Goal: Task Accomplishment & Management: Use online tool/utility

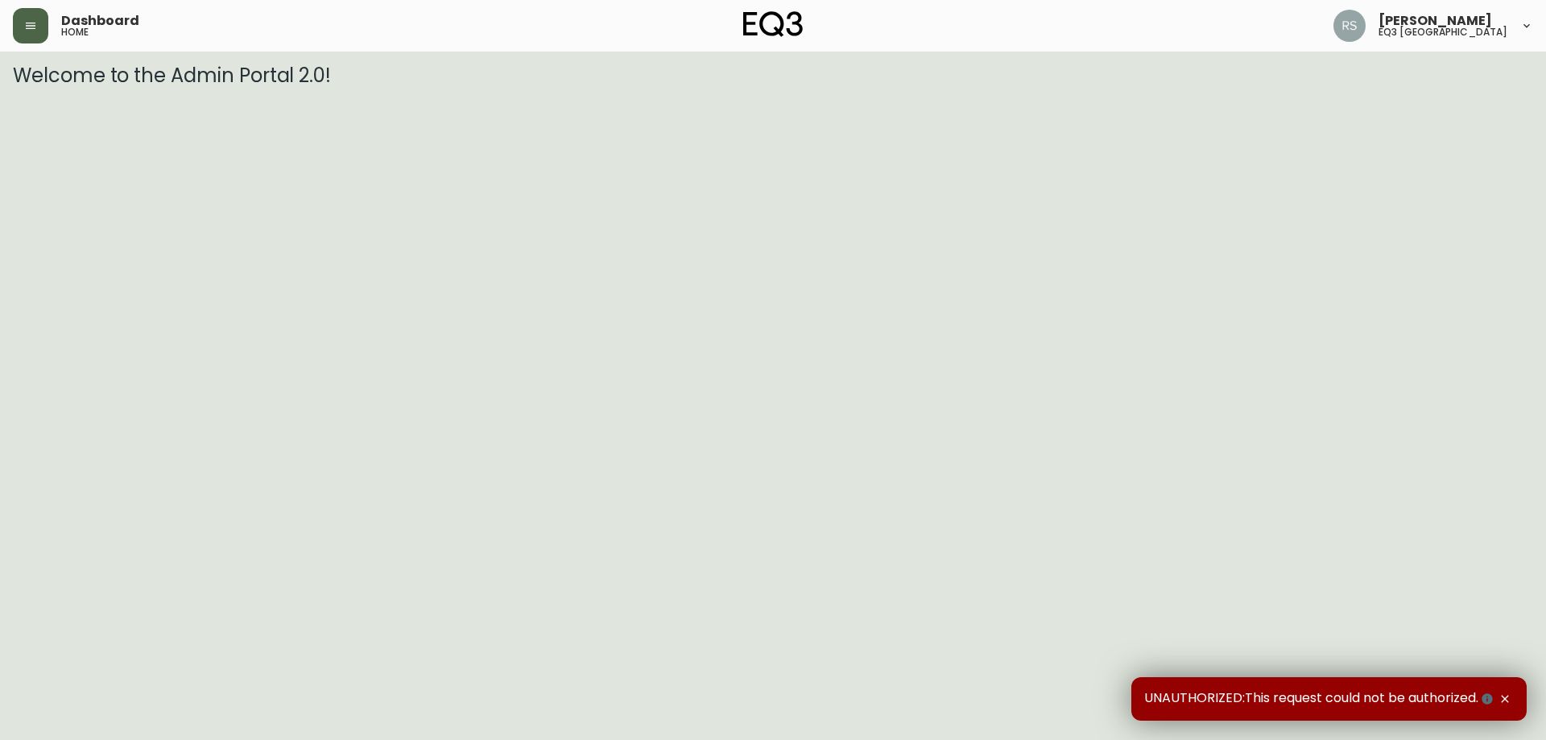
click at [47, 22] on button "button" at bounding box center [30, 25] width 35 height 35
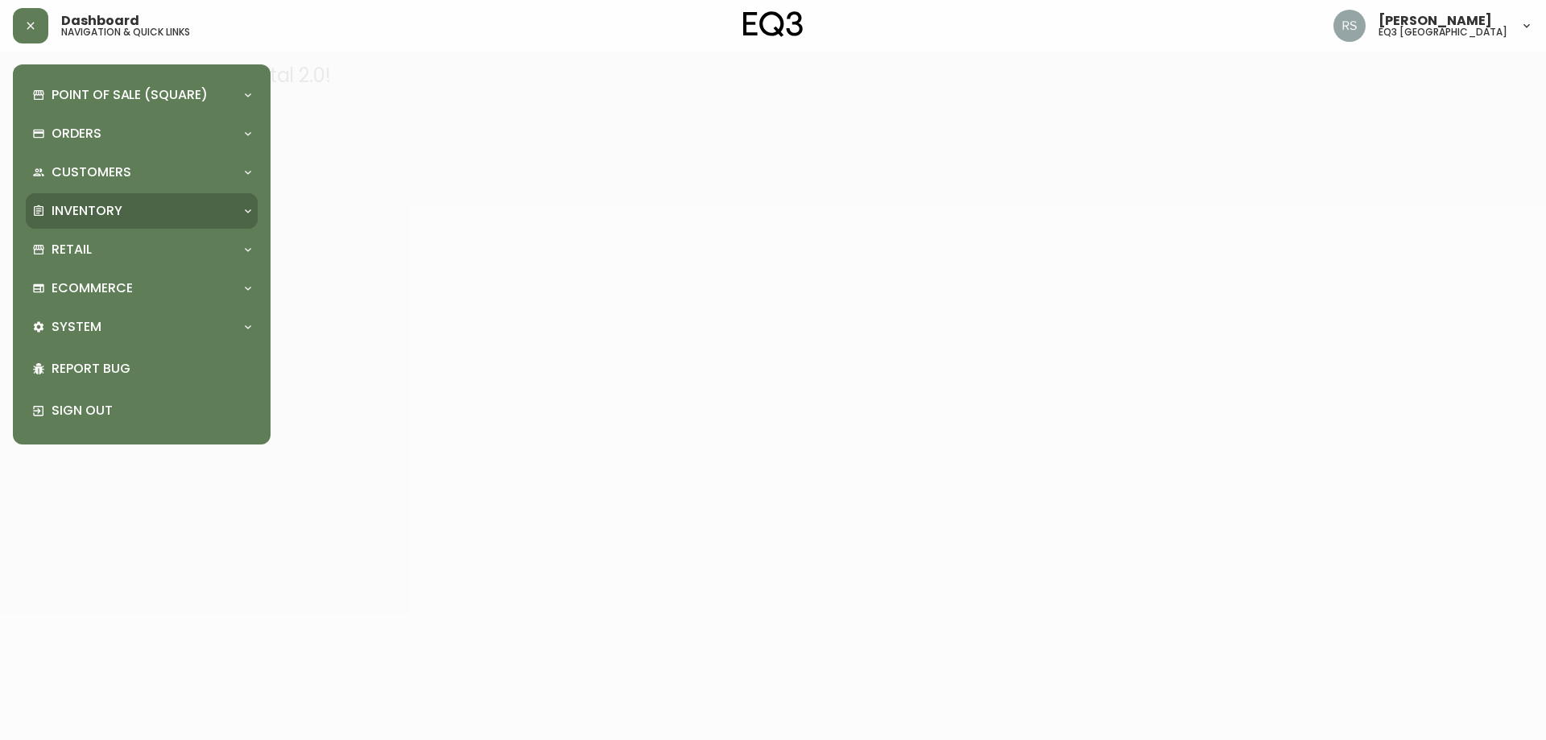
click at [143, 214] on div "Inventory" at bounding box center [133, 211] width 203 height 18
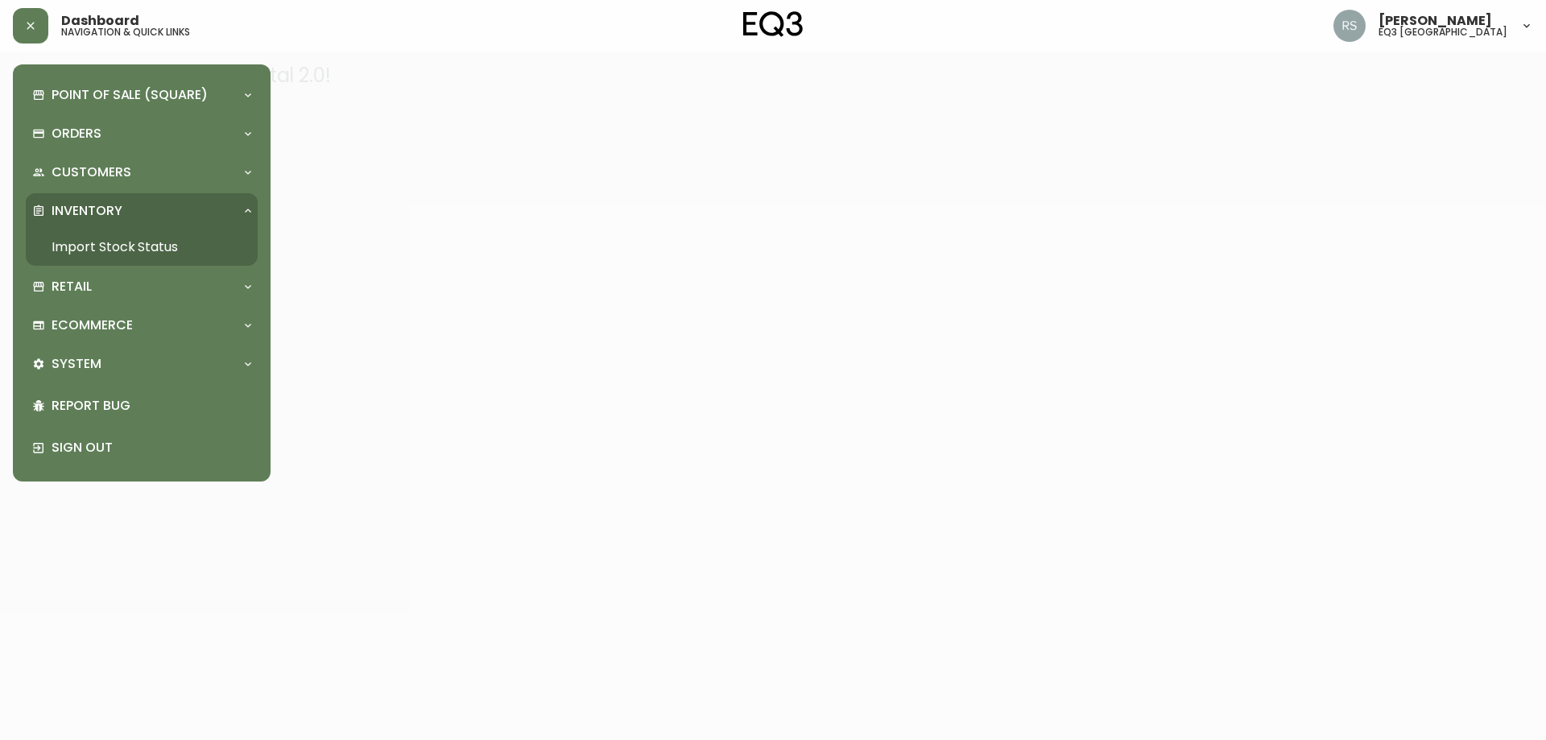
click at [125, 247] on link "Import Stock Status" at bounding box center [142, 247] width 232 height 37
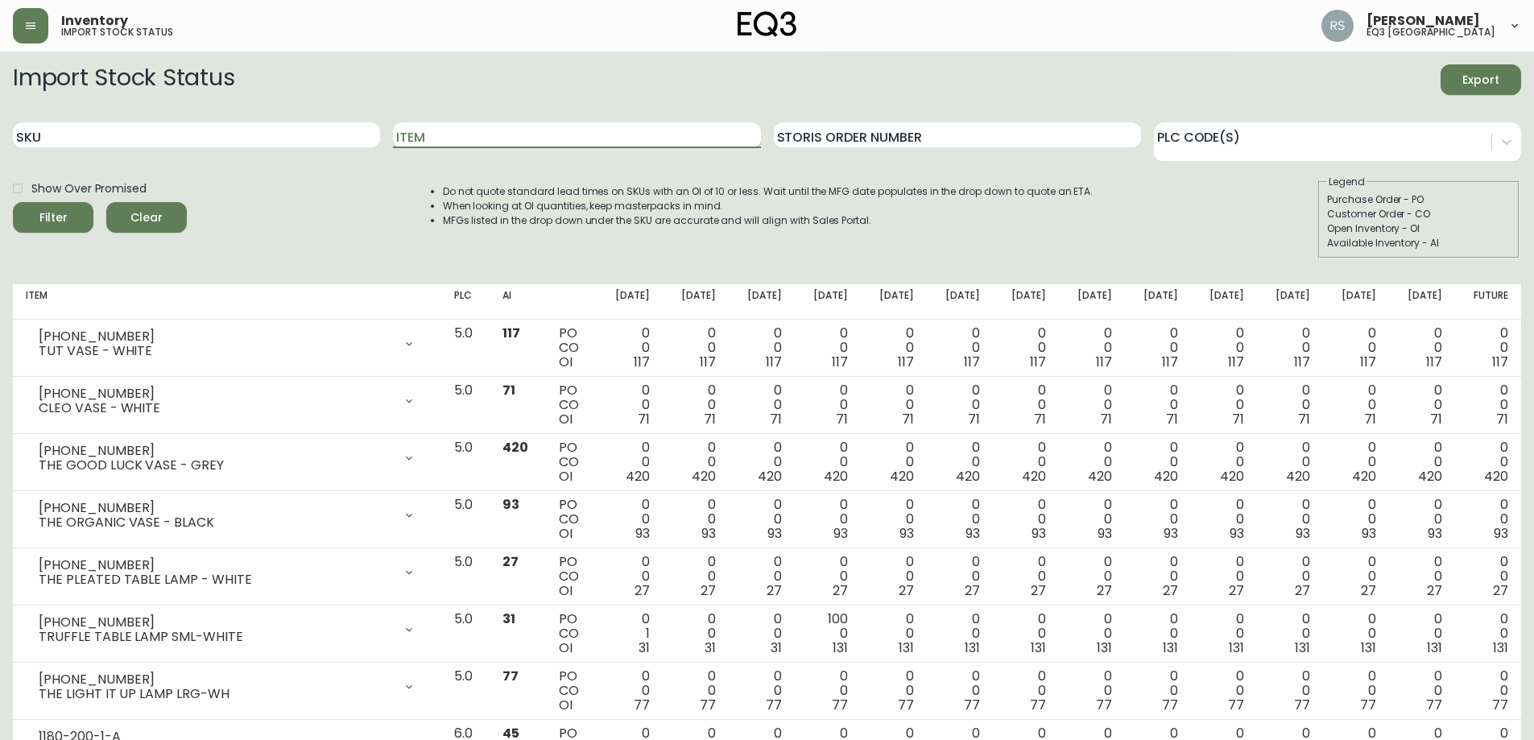
click at [509, 132] on input "Item" at bounding box center [576, 135] width 367 height 26
click at [13, 202] on button "Filter" at bounding box center [53, 217] width 81 height 31
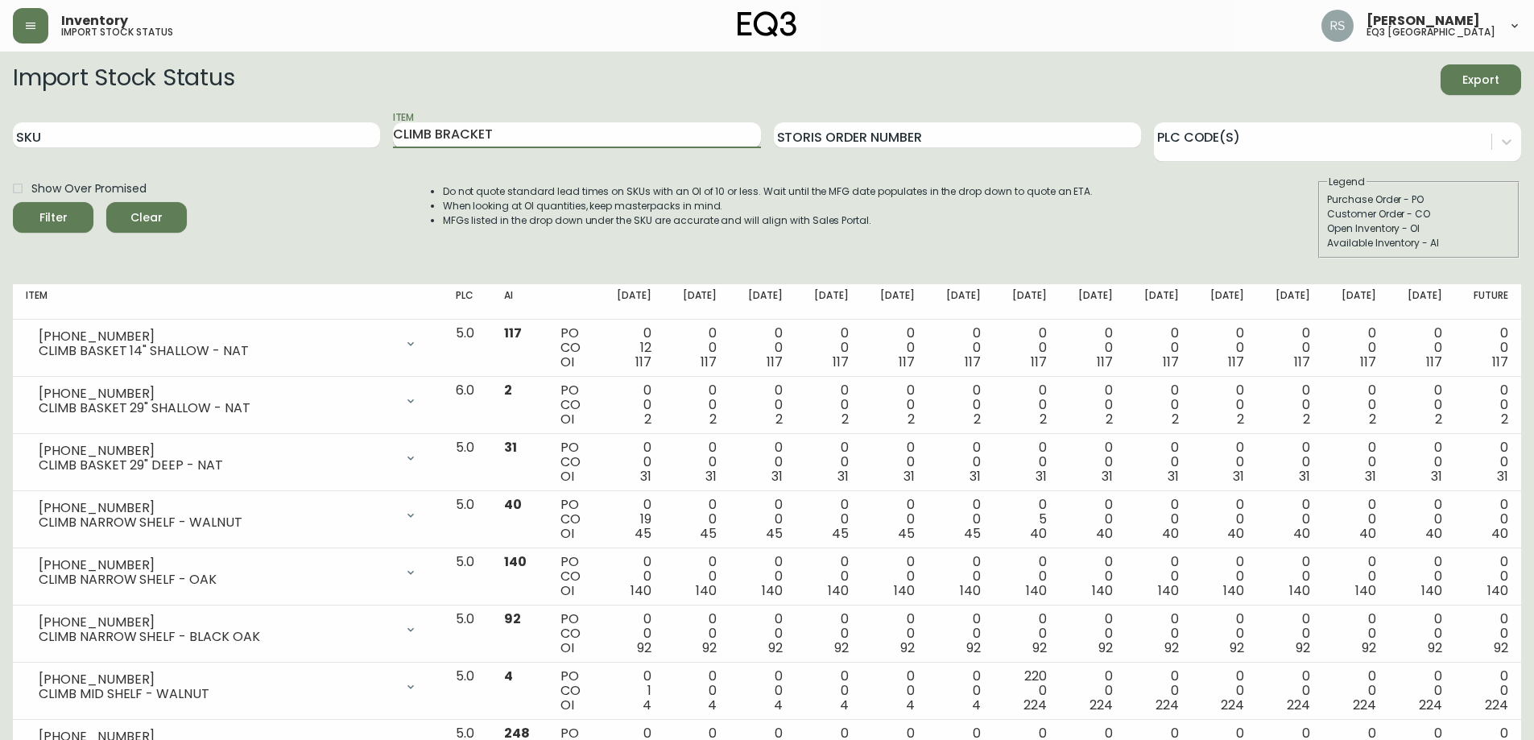
click at [13, 202] on button "Filter" at bounding box center [53, 217] width 81 height 31
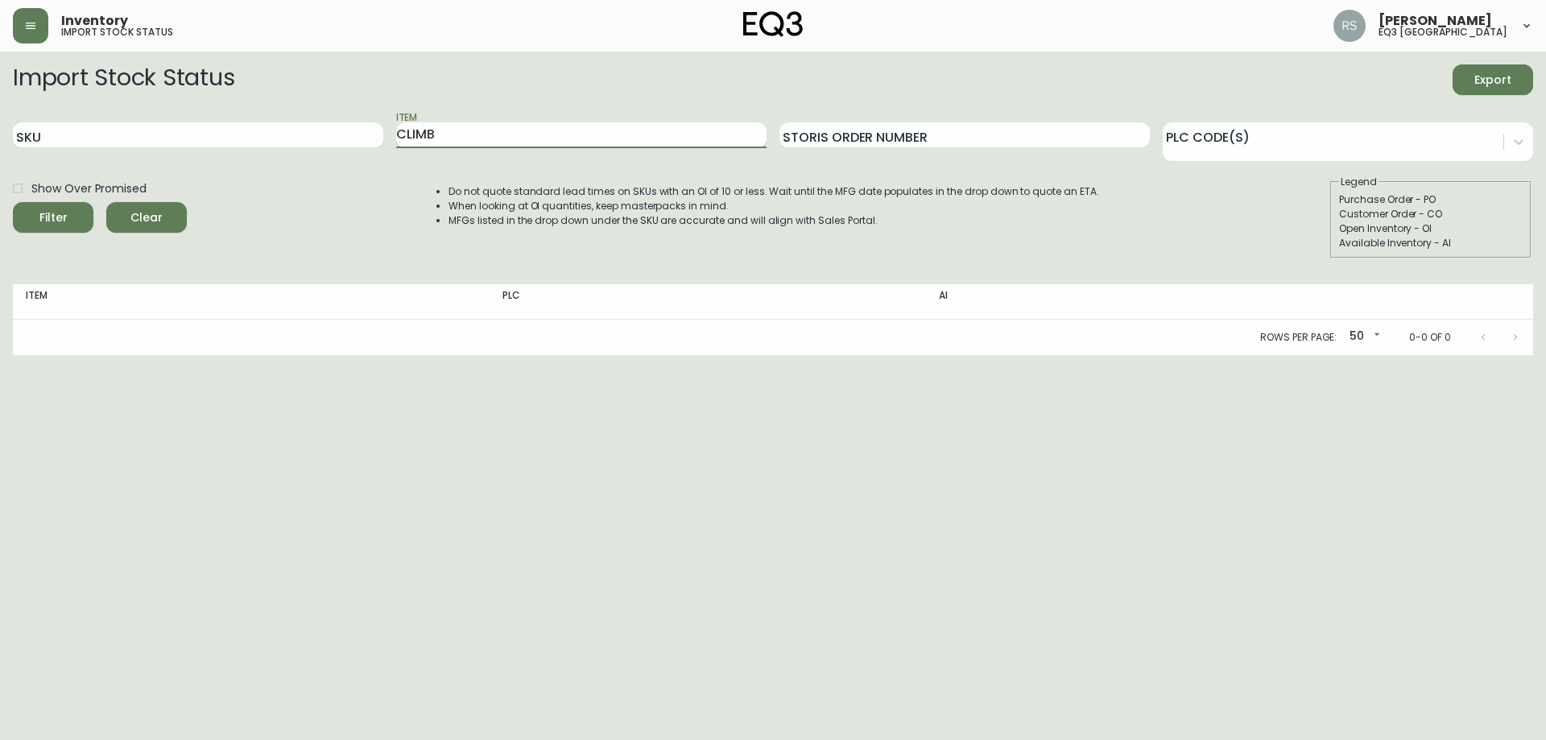
type input "CLIMB"
click at [13, 202] on button "Filter" at bounding box center [53, 217] width 81 height 31
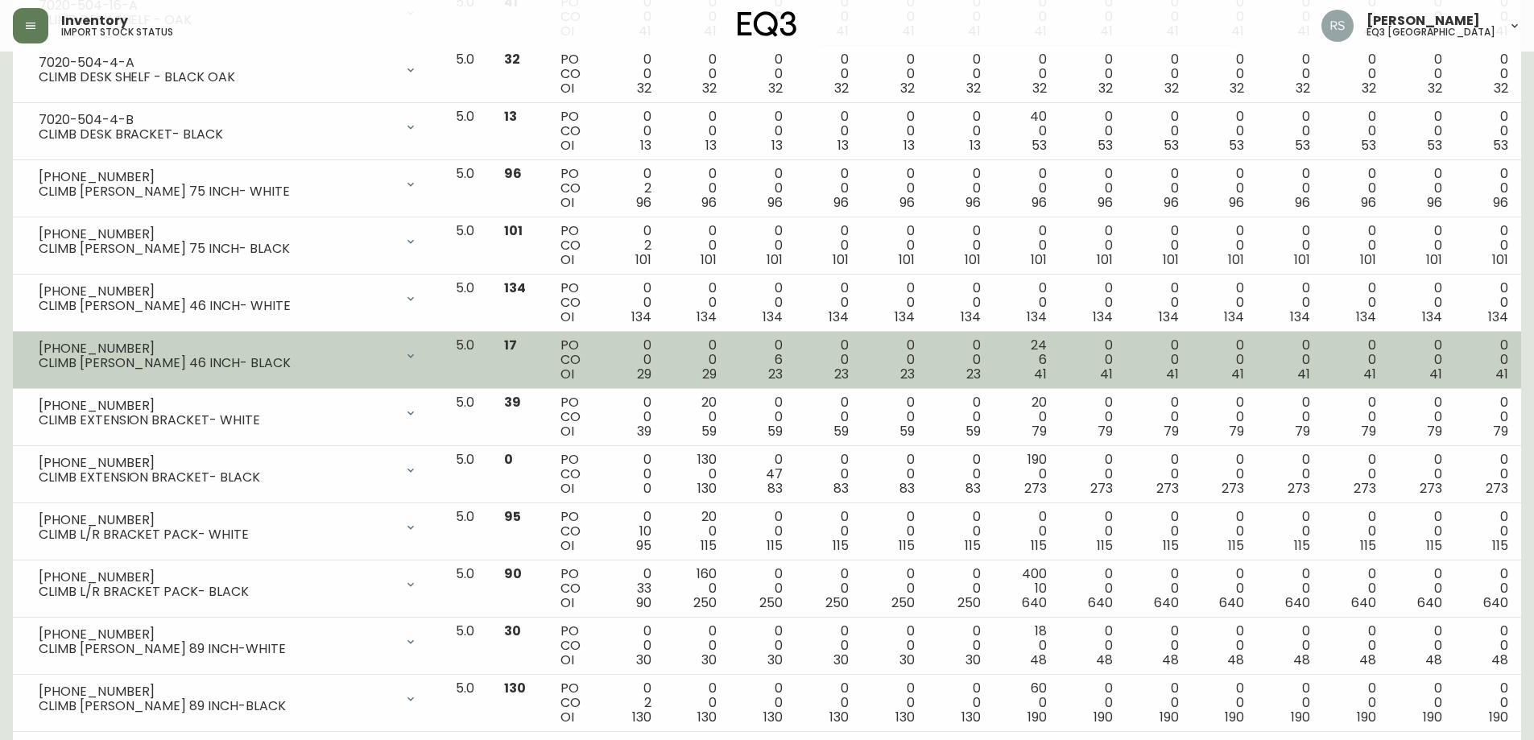
scroll to position [1158, 0]
